Goal: Information Seeking & Learning: Learn about a topic

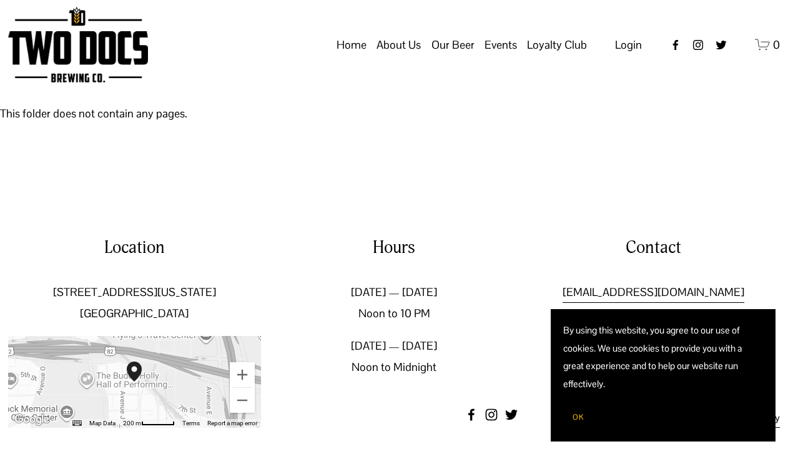
click at [0, 0] on span "Calendar" at bounding box center [0, 0] width 0 height 0
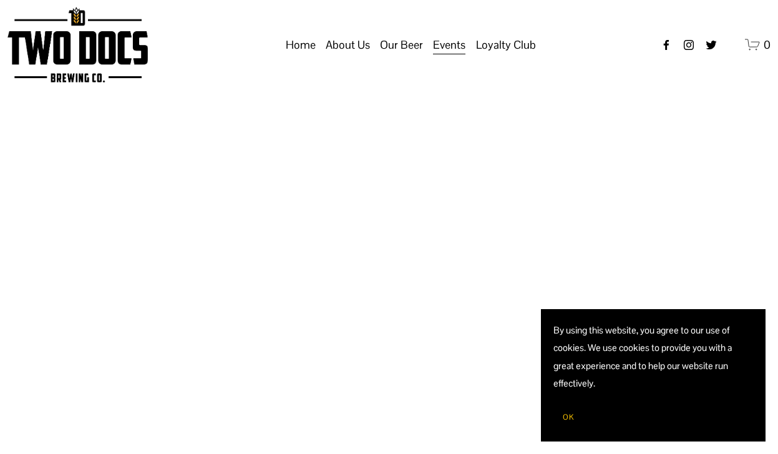
click at [568, 417] on span "OK" at bounding box center [568, 417] width 11 height 10
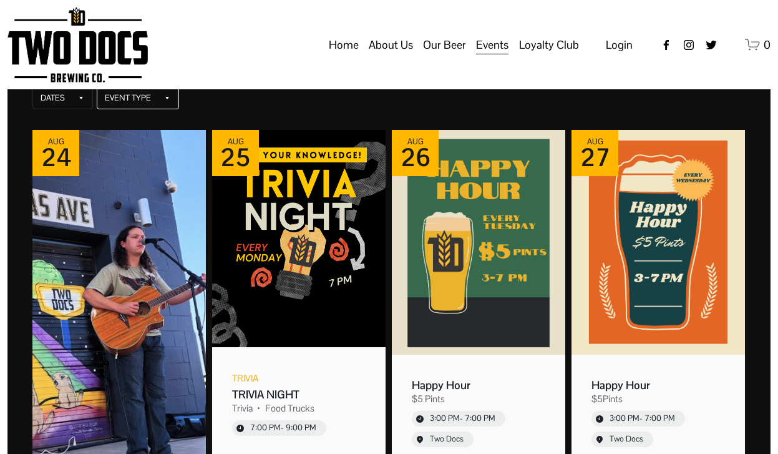
scroll to position [119, 0]
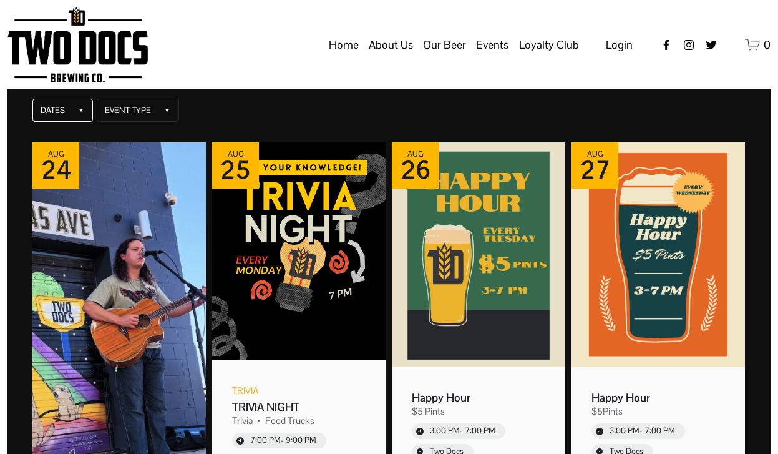
click at [61, 112] on div "Dates" at bounding box center [53, 110] width 24 height 10
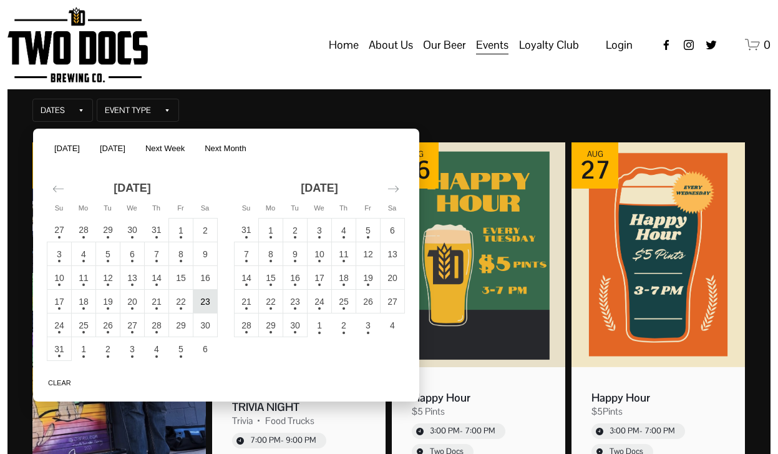
click at [199, 295] on td "23" at bounding box center [205, 302] width 24 height 24
click at [399, 381] on button "Apply" at bounding box center [389, 380] width 37 height 15
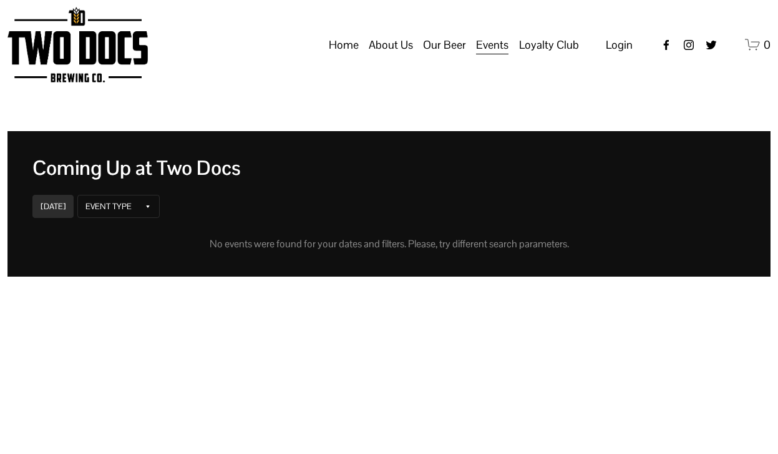
scroll to position [19, 0]
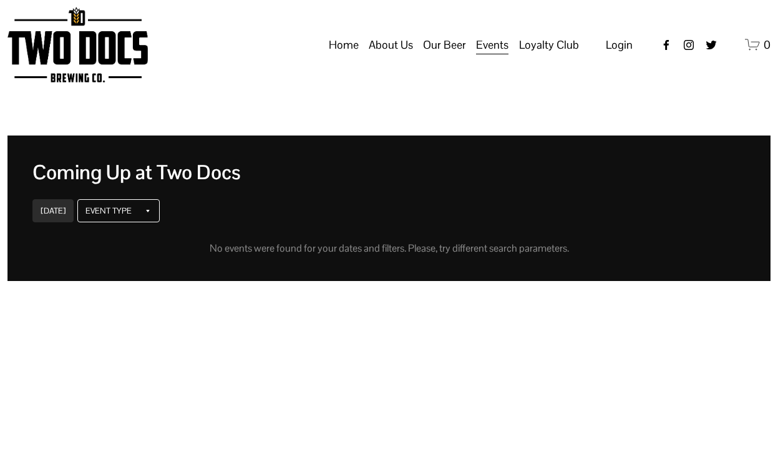
click at [133, 204] on div "Event Type" at bounding box center [118, 211] width 82 height 24
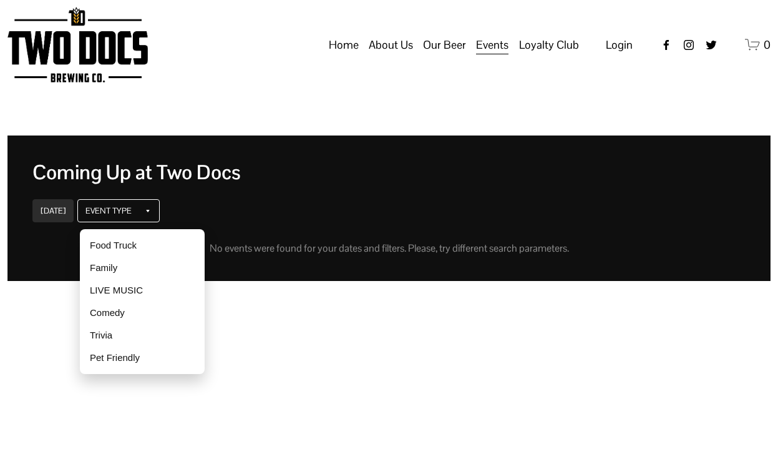
click at [133, 204] on div "Event Type" at bounding box center [118, 211] width 82 height 24
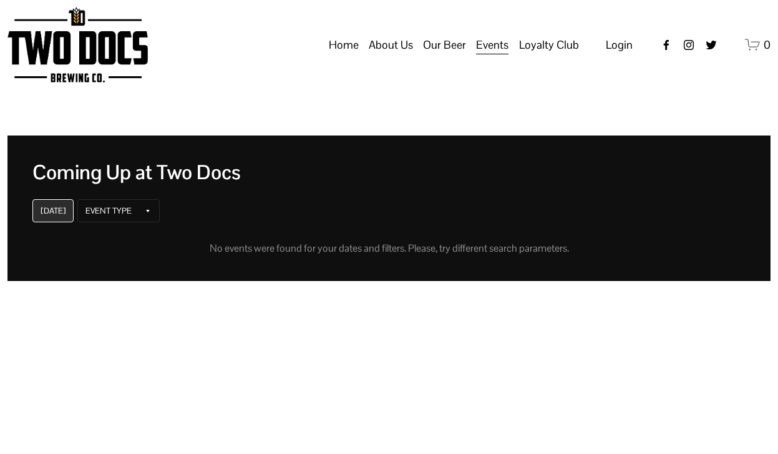
click at [51, 203] on div "[DATE]" at bounding box center [52, 211] width 41 height 24
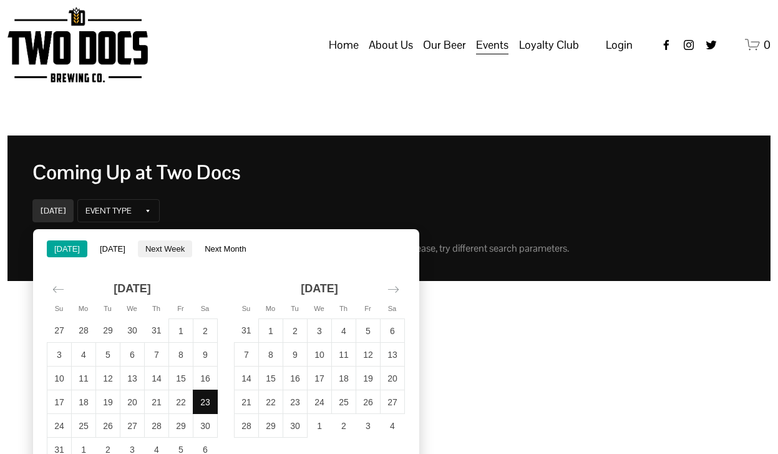
click at [170, 245] on button "Next Week" at bounding box center [165, 248] width 54 height 17
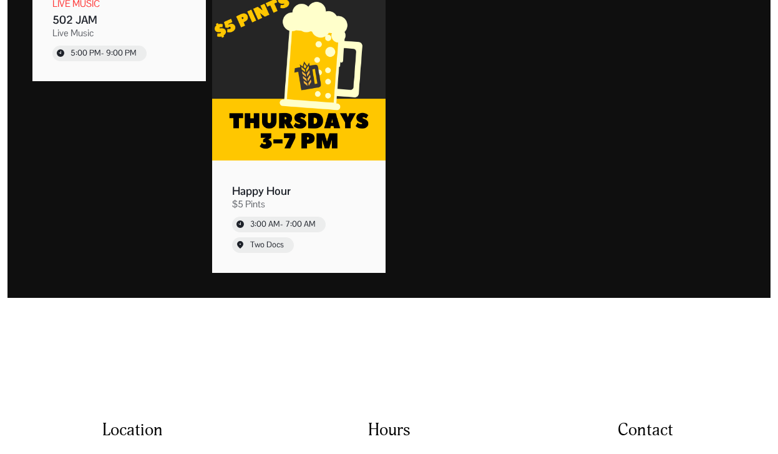
scroll to position [849, 0]
